Goal: Navigation & Orientation: Go to known website

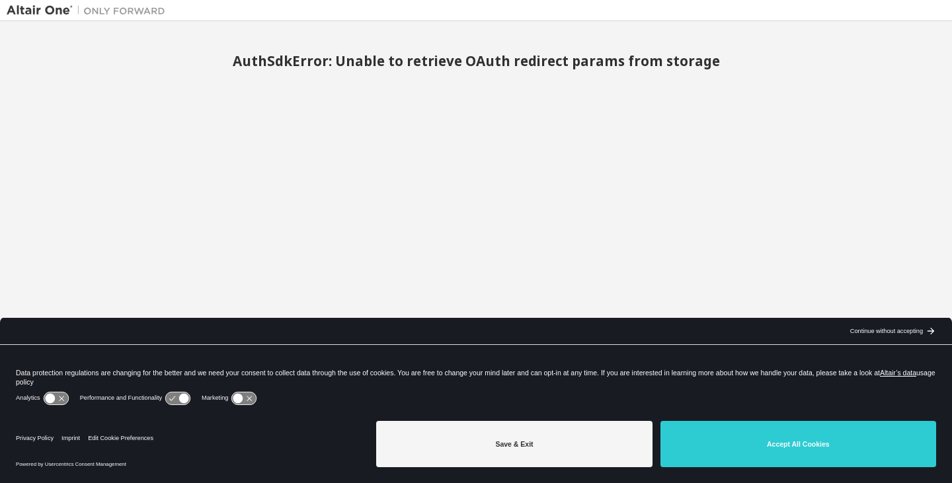
click at [44, 13] on img at bounding box center [89, 10] width 165 height 13
click at [102, 5] on img at bounding box center [89, 10] width 165 height 13
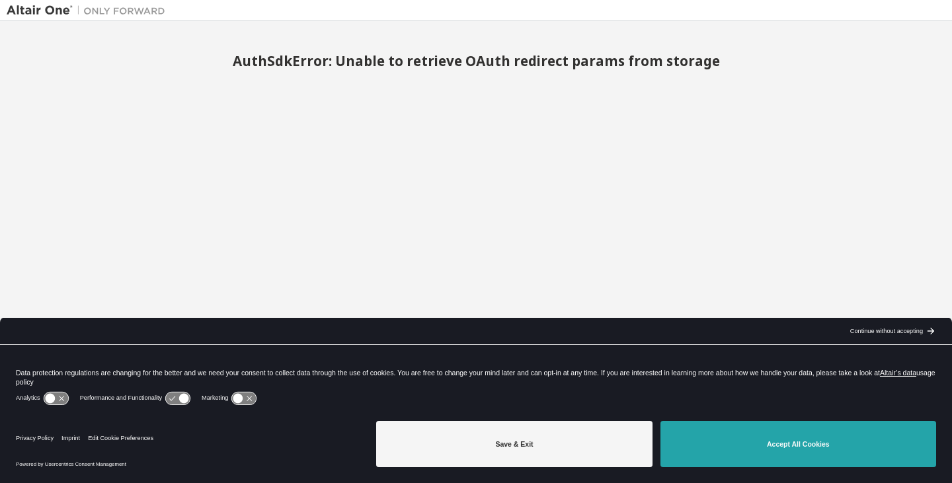
click at [737, 444] on button "Accept All Cookies" at bounding box center [798, 444] width 276 height 46
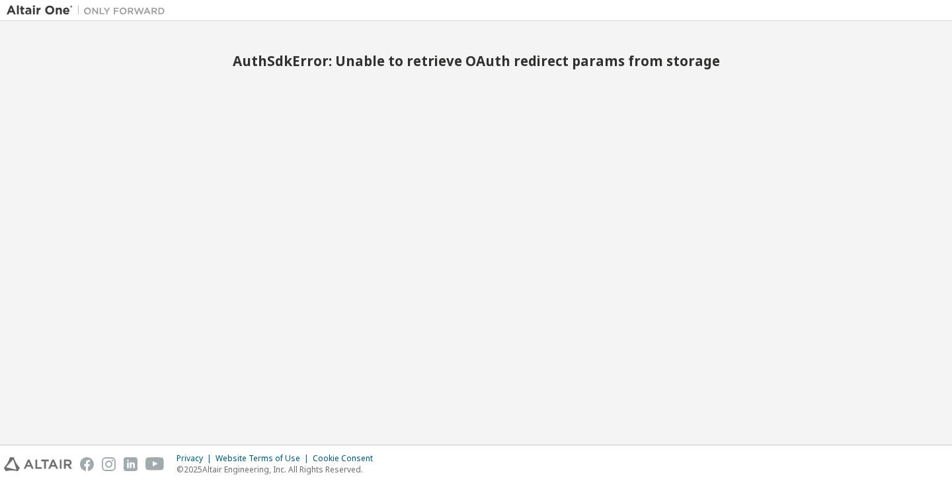
click at [769, 117] on div "AuthSdkError: Unable to retrieve OAuth redirect params from storage" at bounding box center [476, 233] width 938 height 410
